Goal: Transaction & Acquisition: Purchase product/service

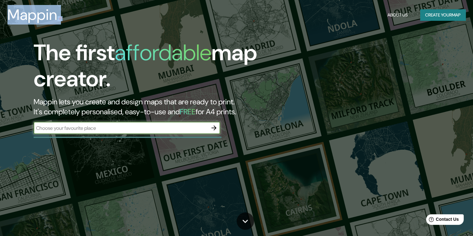
drag, startPoint x: 211, startPoint y: 0, endPoint x: 168, endPoint y: 30, distance: 52.5
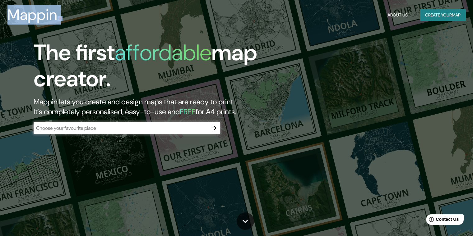
click at [437, 14] on button "Create your map" at bounding box center [442, 14] width 45 height 11
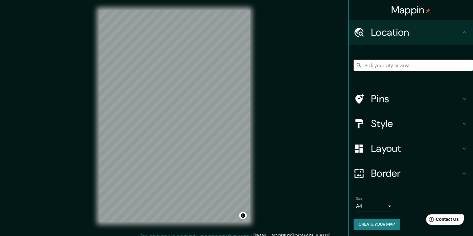
click at [377, 68] on input "Pick your city or area" at bounding box center [412, 65] width 119 height 11
click at [383, 64] on input "[GEOGRAPHIC_DATA], [GEOGRAPHIC_DATA], [GEOGRAPHIC_DATA]" at bounding box center [412, 65] width 119 height 11
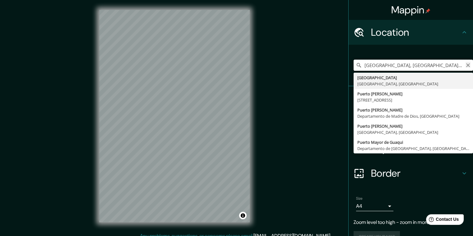
scroll to position [0, 5]
drag, startPoint x: 382, startPoint y: 67, endPoint x: 464, endPoint y: 63, distance: 82.1
click at [464, 63] on div "[GEOGRAPHIC_DATA], [GEOGRAPHIC_DATA], [GEOGRAPHIC_DATA] [GEOGRAPHIC_DATA] [GEOG…" at bounding box center [412, 65] width 119 height 11
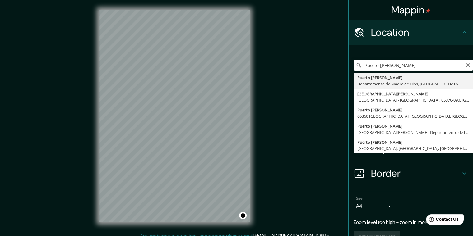
type input "[GEOGRAPHIC_DATA][PERSON_NAME], Departamento de [GEOGRAPHIC_DATA], [GEOGRAPHIC_…"
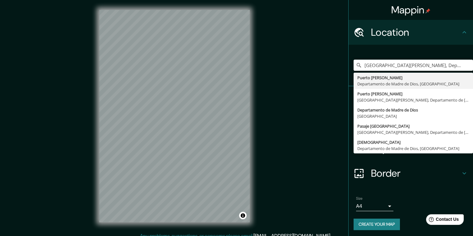
click at [435, 54] on div "[GEOGRAPHIC_DATA][PERSON_NAME], [GEOGRAPHIC_DATA], [GEOGRAPHIC_DATA] [GEOGRAPHI…" at bounding box center [412, 65] width 119 height 31
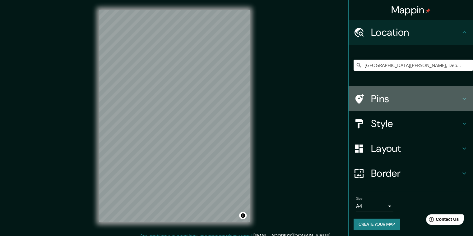
click at [460, 98] on icon at bounding box center [463, 98] width 7 height 7
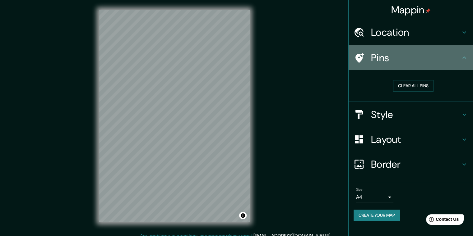
click at [461, 56] on icon at bounding box center [463, 57] width 7 height 7
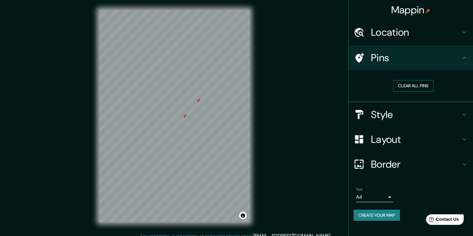
click at [410, 85] on button "Clear all pins" at bounding box center [413, 85] width 40 height 11
click at [466, 116] on icon at bounding box center [463, 114] width 7 height 7
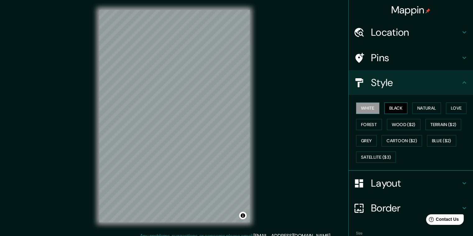
click at [387, 109] on button "Black" at bounding box center [395, 108] width 23 height 11
click at [417, 107] on button "Natural" at bounding box center [426, 108] width 29 height 11
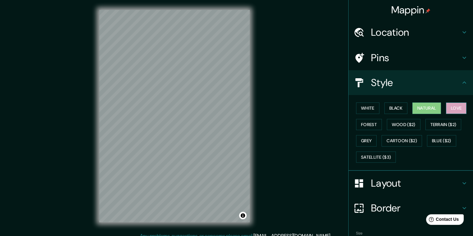
click at [455, 107] on button "Love" at bounding box center [456, 108] width 21 height 11
click at [367, 119] on button "Forest" at bounding box center [369, 124] width 26 height 11
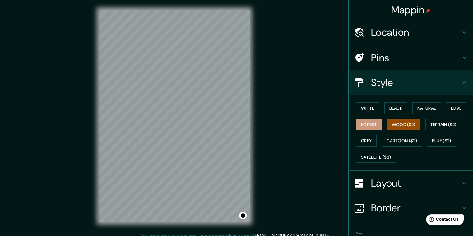
click at [396, 122] on button "Wood ($2)" at bounding box center [404, 124] width 34 height 11
click at [365, 136] on button "Grey" at bounding box center [366, 140] width 21 height 11
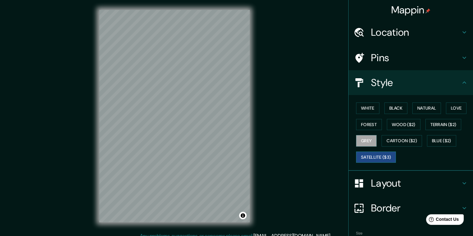
drag, startPoint x: 392, startPoint y: 151, endPoint x: 383, endPoint y: 157, distance: 10.9
click at [391, 152] on button "Satellite ($3)" at bounding box center [376, 157] width 40 height 11
click at [383, 157] on button "Satellite ($3)" at bounding box center [376, 157] width 40 height 11
click at [359, 142] on button "Grey" at bounding box center [366, 140] width 21 height 11
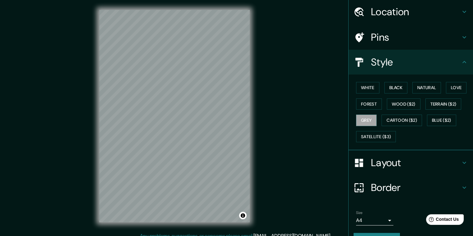
scroll to position [31, 0]
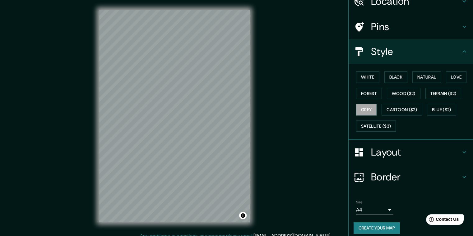
click at [424, 146] on h4 "Layout" at bounding box center [415, 152] width 89 height 12
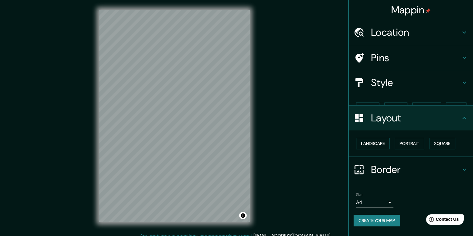
scroll to position [0, 0]
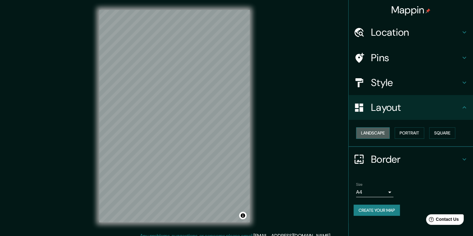
click at [373, 133] on button "Landscape" at bounding box center [373, 132] width 34 height 11
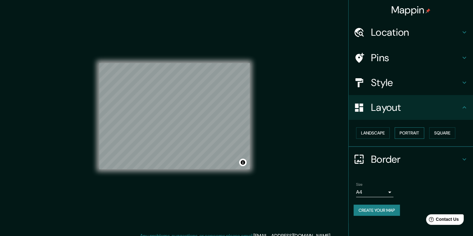
click at [405, 132] on button "Portrait" at bounding box center [409, 132] width 30 height 11
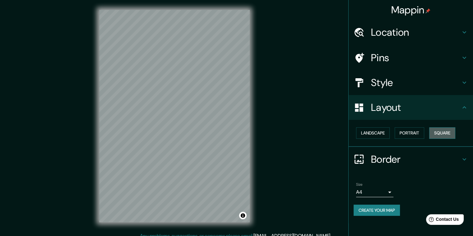
click at [436, 133] on button "Square" at bounding box center [442, 132] width 26 height 11
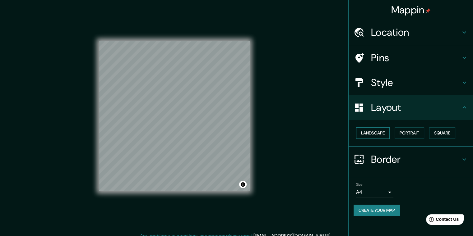
click at [374, 135] on button "Landscape" at bounding box center [373, 132] width 34 height 11
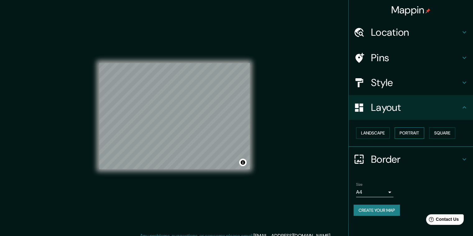
click at [407, 132] on button "Portrait" at bounding box center [409, 132] width 30 height 11
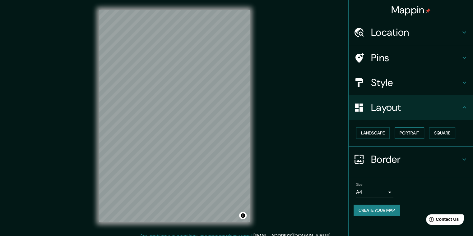
click at [407, 132] on button "Portrait" at bounding box center [409, 132] width 30 height 11
click at [435, 131] on button "Square" at bounding box center [442, 132] width 26 height 11
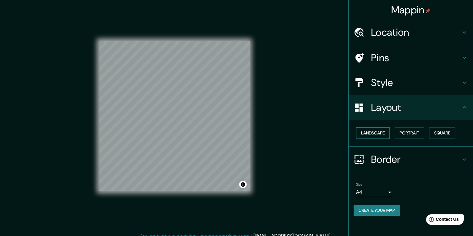
click at [363, 137] on button "Landscape" at bounding box center [373, 132] width 34 height 11
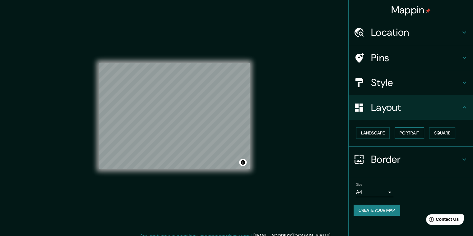
click at [402, 135] on button "Portrait" at bounding box center [409, 132] width 30 height 11
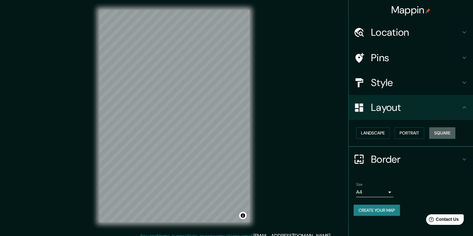
click at [434, 134] on button "Square" at bounding box center [442, 132] width 26 height 11
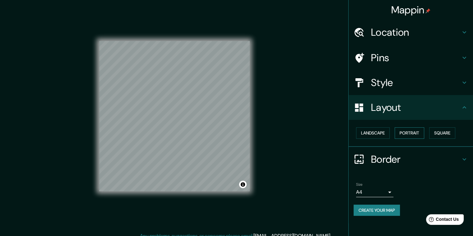
click at [420, 131] on button "Portrait" at bounding box center [409, 132] width 30 height 11
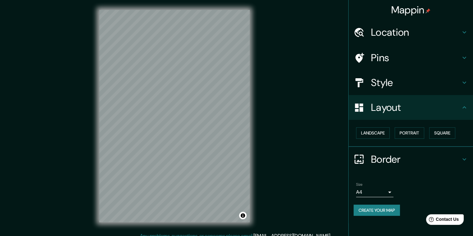
click at [384, 160] on h4 "Border" at bounding box center [415, 159] width 89 height 12
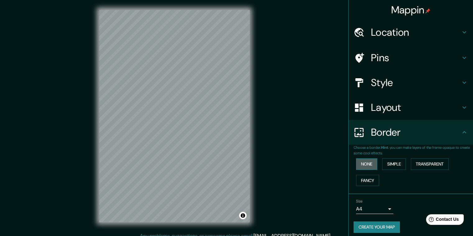
click at [367, 169] on button "None" at bounding box center [366, 163] width 21 height 11
click at [390, 166] on button "Simple" at bounding box center [394, 163] width 24 height 11
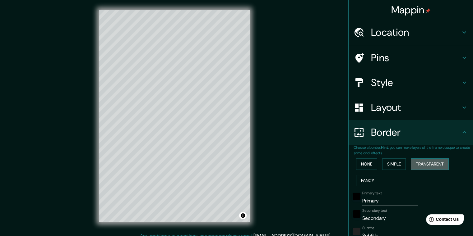
click at [416, 164] on button "Transparent" at bounding box center [429, 163] width 38 height 11
click at [367, 175] on button "Fancy" at bounding box center [367, 180] width 23 height 11
click at [365, 163] on button "None" at bounding box center [366, 163] width 21 height 11
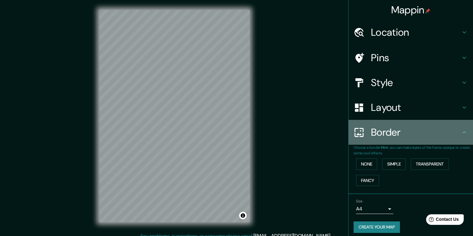
click at [410, 137] on h4 "Border" at bounding box center [415, 132] width 89 height 12
